Goal: Transaction & Acquisition: Download file/media

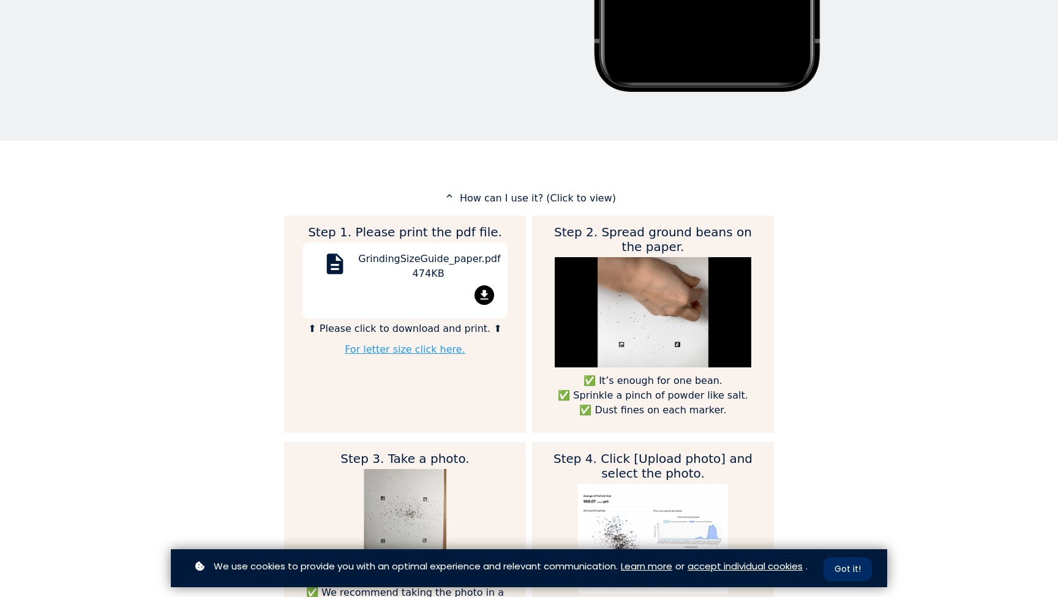
scroll to position [1287, 490]
click at [857, 570] on button "Got it!" at bounding box center [848, 569] width 48 height 24
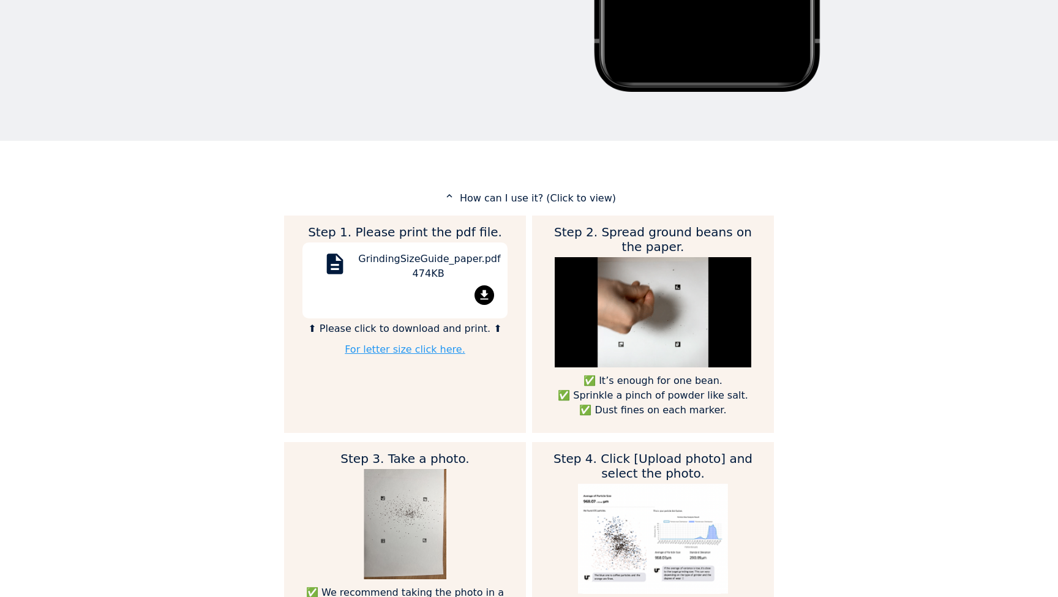
click at [480, 293] on mat-icon "file_download" at bounding box center [485, 295] width 20 height 20
click at [416, 257] on div "GrindingSizeGuide_paper.pdf 474KB" at bounding box center [428, 269] width 140 height 34
click at [330, 263] on mat-icon "description" at bounding box center [334, 266] width 29 height 29
click at [421, 265] on div "GrindingSizeGuide_paper.pdf 474KB" at bounding box center [428, 269] width 140 height 34
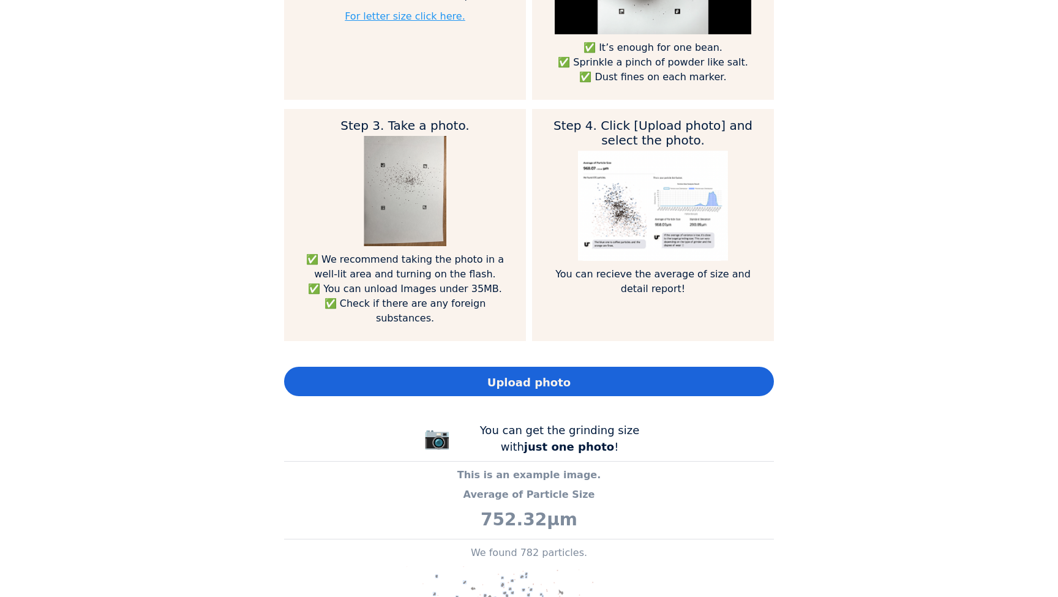
scroll to position [494, 0]
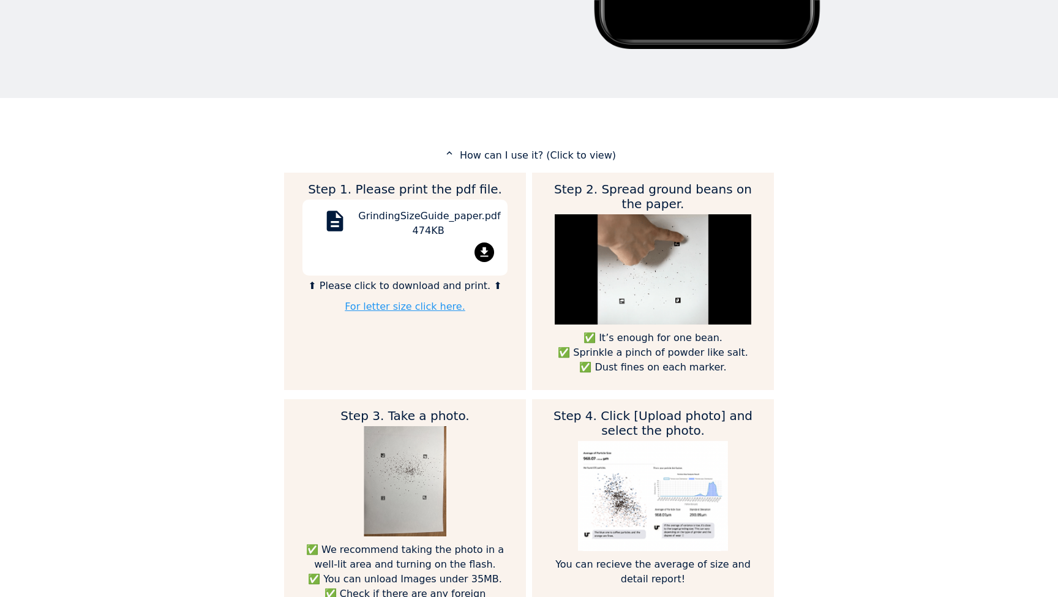
click at [434, 218] on div "GrindingSizeGuide_paper.pdf 474KB" at bounding box center [428, 226] width 140 height 34
click at [484, 252] on mat-icon "file_download" at bounding box center [485, 253] width 20 height 20
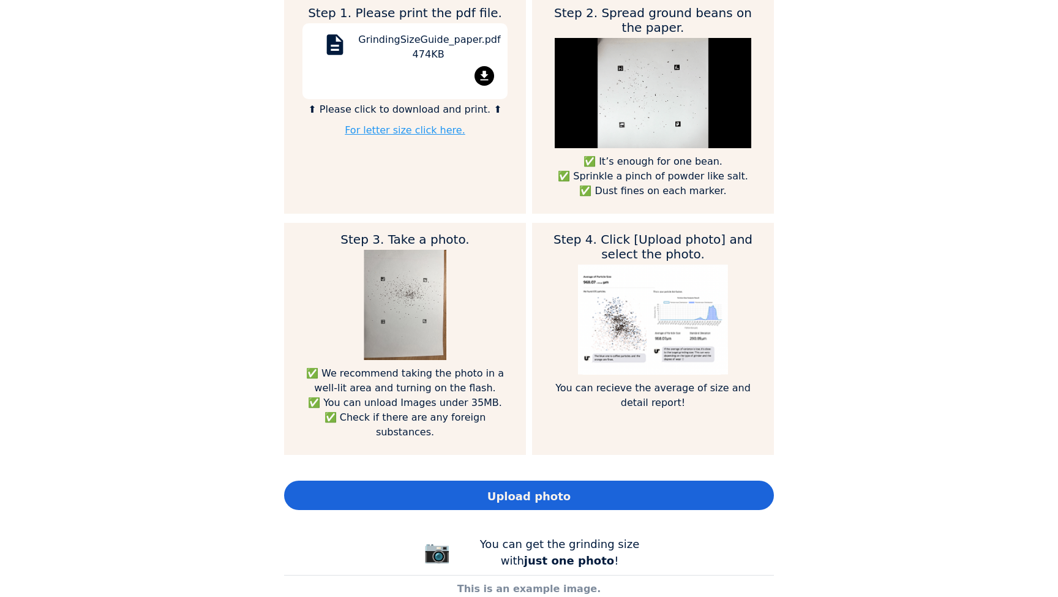
scroll to position [1355, 490]
click at [481, 66] on mat-icon "file_download" at bounding box center [485, 76] width 20 height 20
click at [372, 128] on link "For letter size click here." at bounding box center [405, 130] width 121 height 12
click at [263, 129] on div "Home Courses About us Tools Sign in" at bounding box center [529, 298] width 1058 height 597
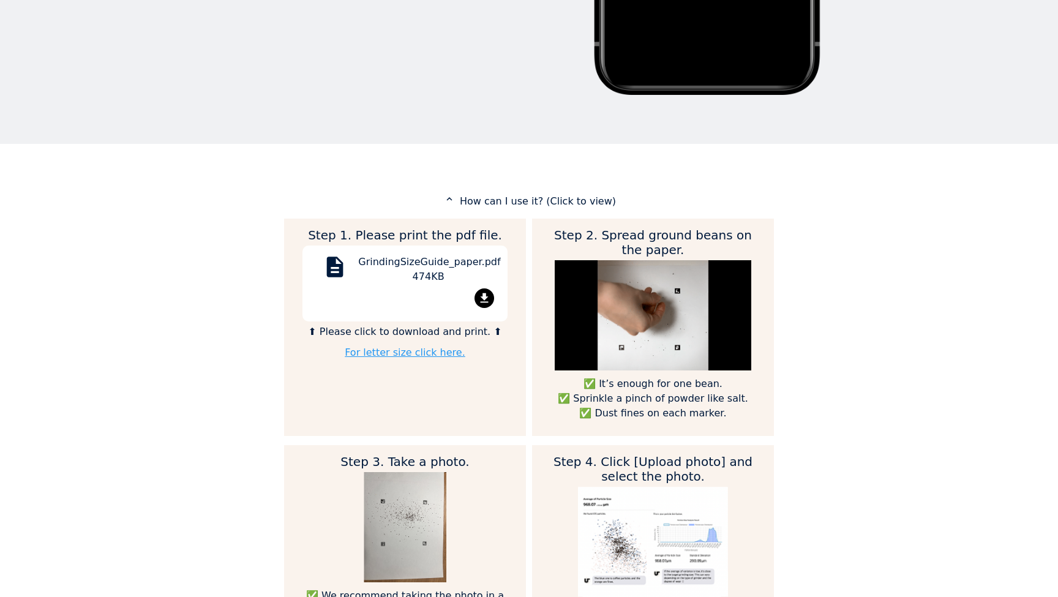
scroll to position [0, 0]
